Goal: Find specific page/section: Find specific page/section

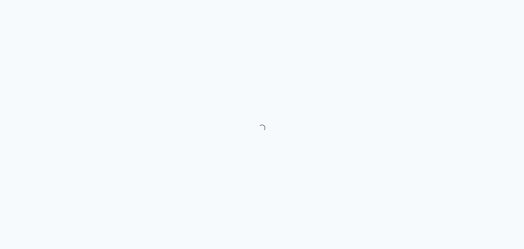
select select "month"
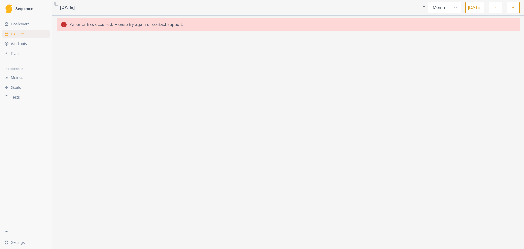
click at [17, 35] on span "Planner" at bounding box center [17, 33] width 13 height 5
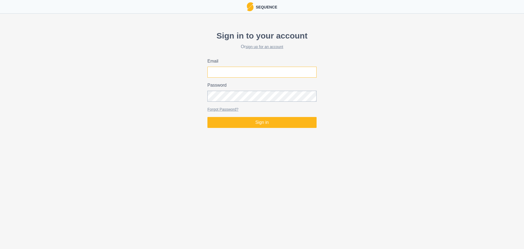
type input "[EMAIL_ADDRESS][DOMAIN_NAME]"
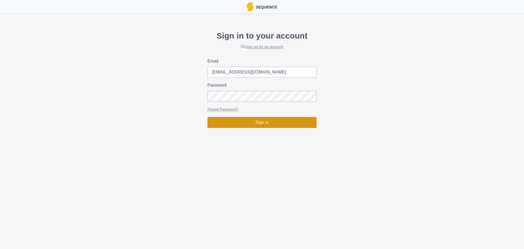
click at [255, 126] on button "Sign in" at bounding box center [261, 122] width 109 height 11
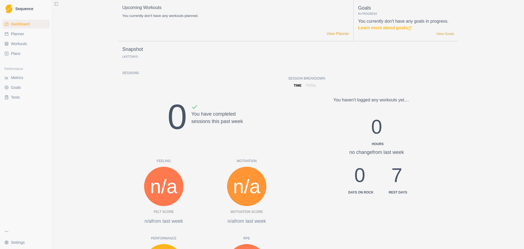
click at [26, 52] on link "Plans" at bounding box center [26, 53] width 48 height 9
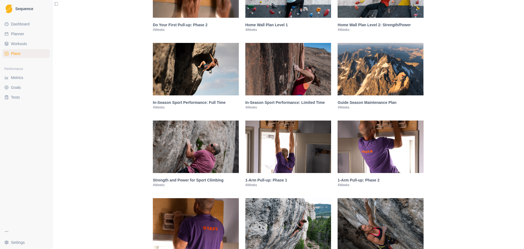
scroll to position [764, 0]
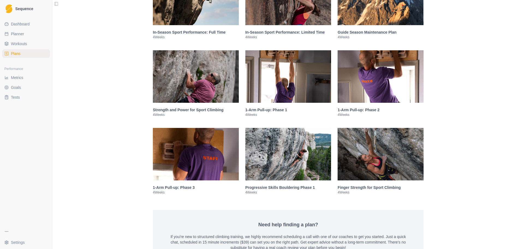
click at [384, 139] on img at bounding box center [380, 154] width 86 height 52
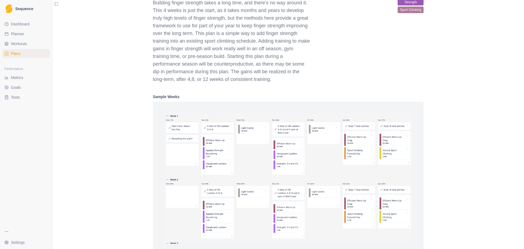
scroll to position [1024, 0]
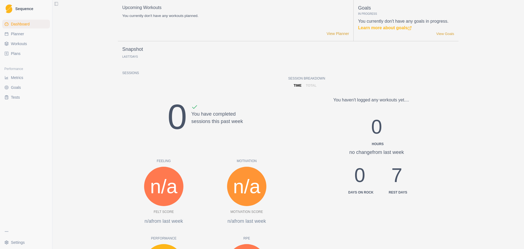
click at [20, 52] on link "Plans" at bounding box center [26, 53] width 48 height 9
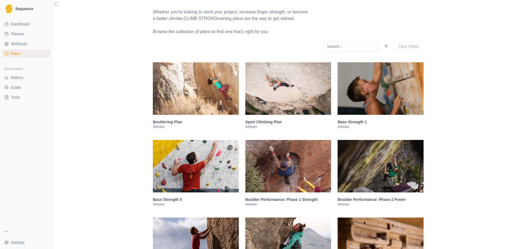
click at [273, 75] on img at bounding box center [288, 88] width 86 height 52
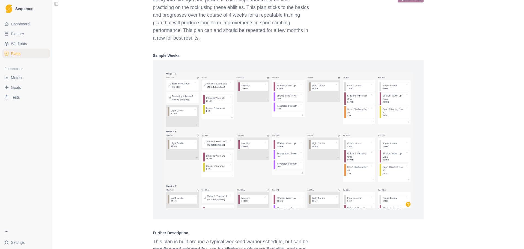
scroll to position [358, 0]
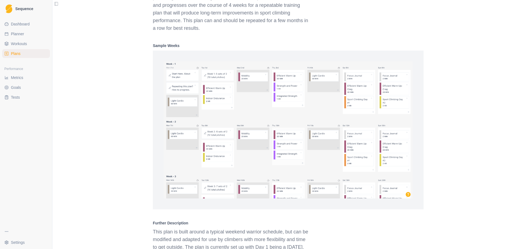
click at [23, 56] on link "Plans" at bounding box center [26, 53] width 48 height 9
